Goal: Obtain resource: Download file/media

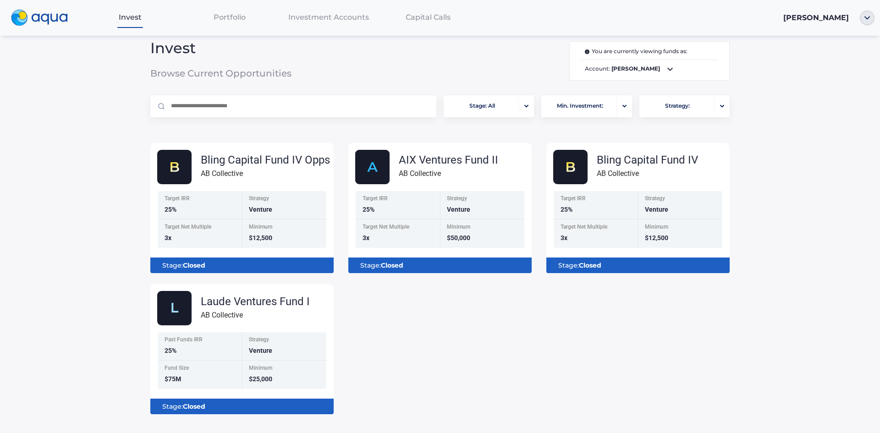
scroll to position [13, 0]
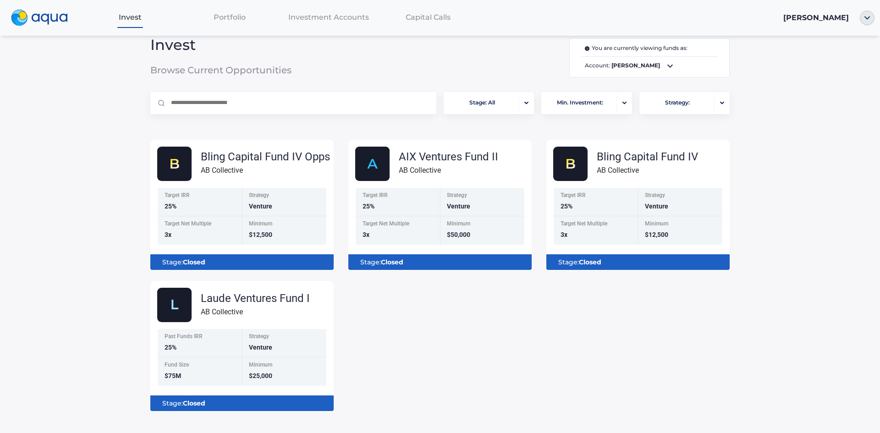
click at [231, 23] on div "Portfolio" at bounding box center [229, 17] width 99 height 19
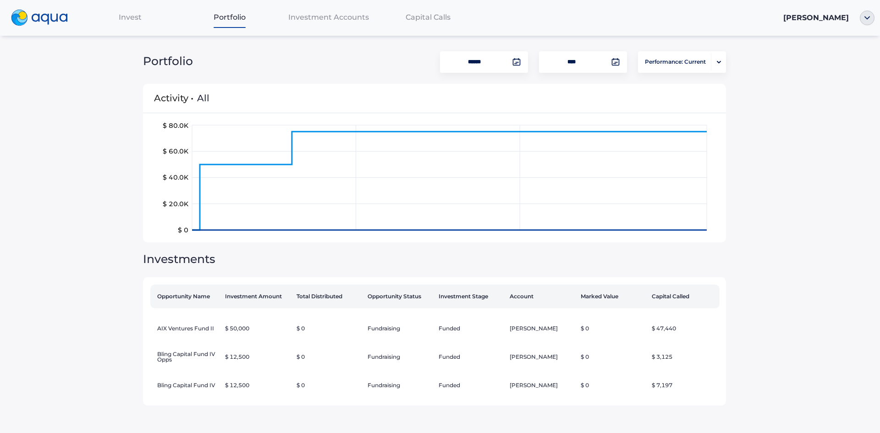
click at [49, 22] on img at bounding box center [39, 18] width 57 height 16
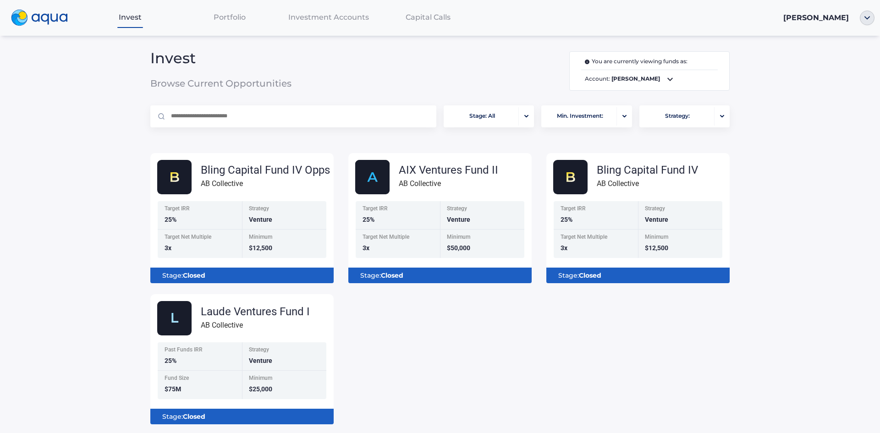
click at [820, 19] on span "[PERSON_NAME]" at bounding box center [816, 17] width 66 height 9
click at [871, 18] on img "button" at bounding box center [867, 18] width 15 height 15
click at [858, 51] on link "Documents" at bounding box center [839, 52] width 60 height 9
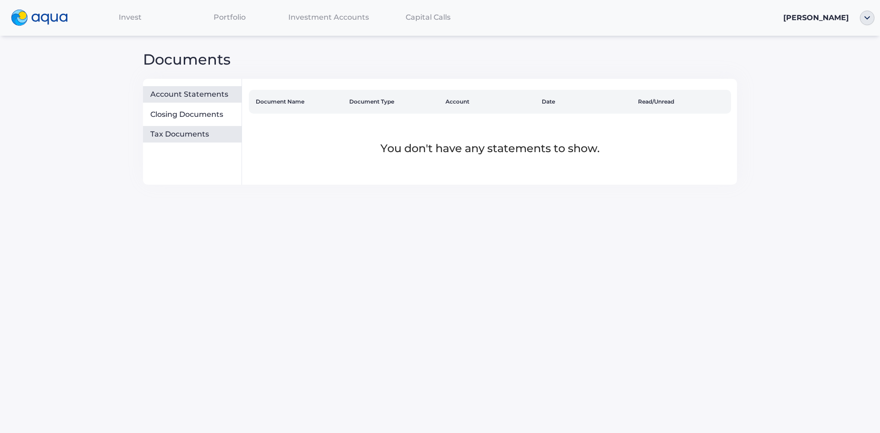
click at [190, 135] on div "Tax Documents" at bounding box center [194, 134] width 88 height 9
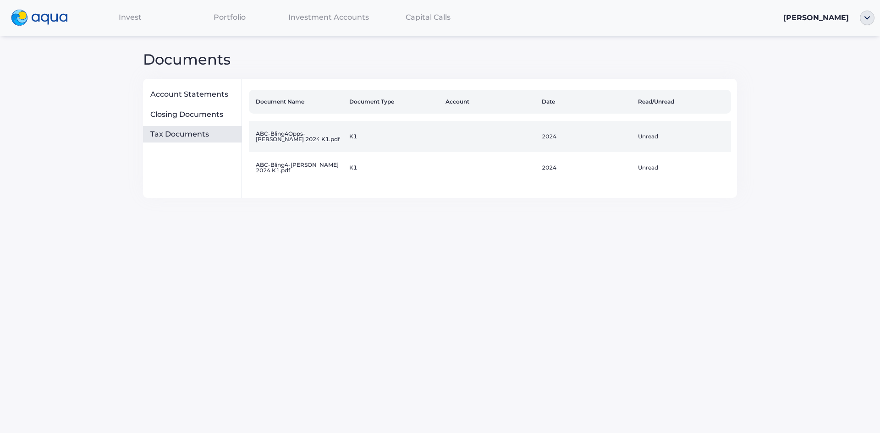
click at [344, 133] on td "ABC-Bling4Opps-[PERSON_NAME] 2024 K1.pdf" at bounding box center [297, 136] width 96 height 31
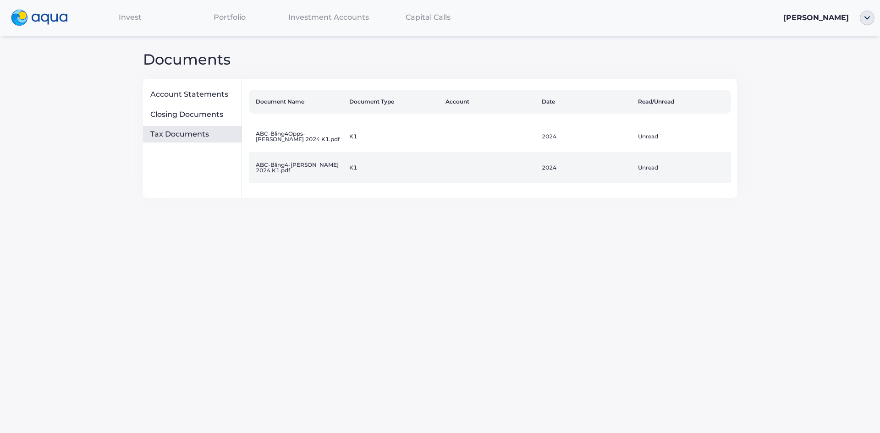
click at [300, 170] on td "ABC-Bling4-[PERSON_NAME] 2024 K1.pdf" at bounding box center [297, 167] width 96 height 31
